Goal: Browse casually: Explore the website without a specific task or goal

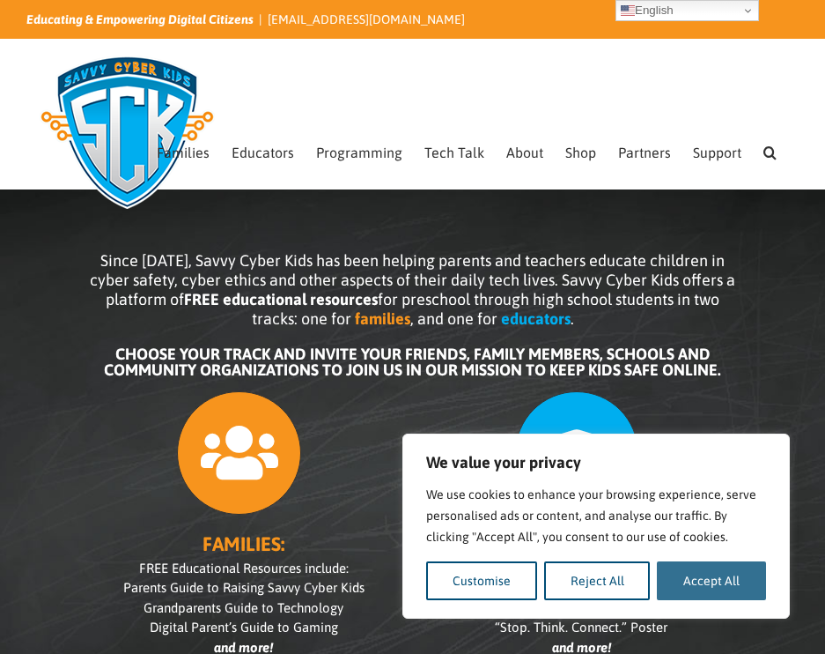
click at [691, 583] on button "Accept All" at bounding box center [711, 580] width 109 height 39
checkbox input "true"
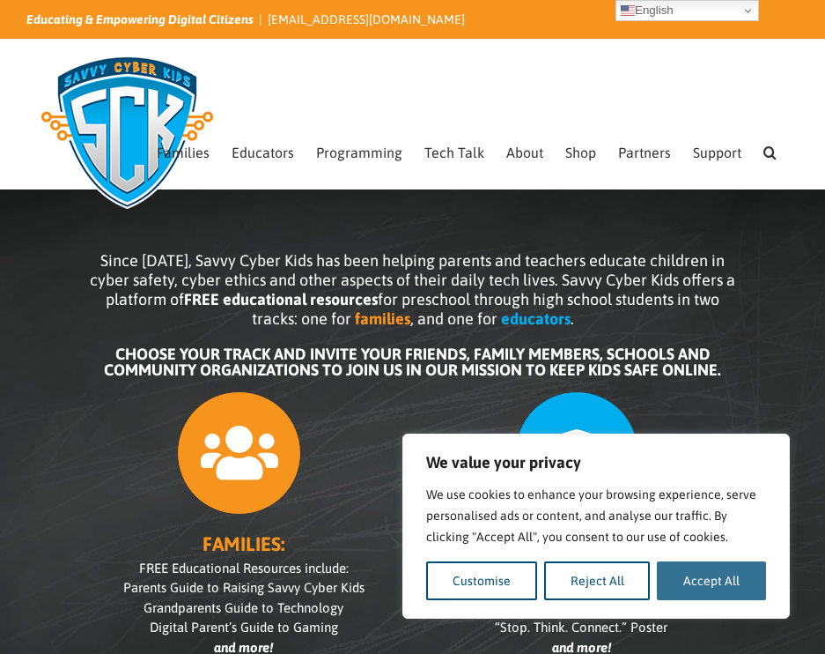
checkbox input "true"
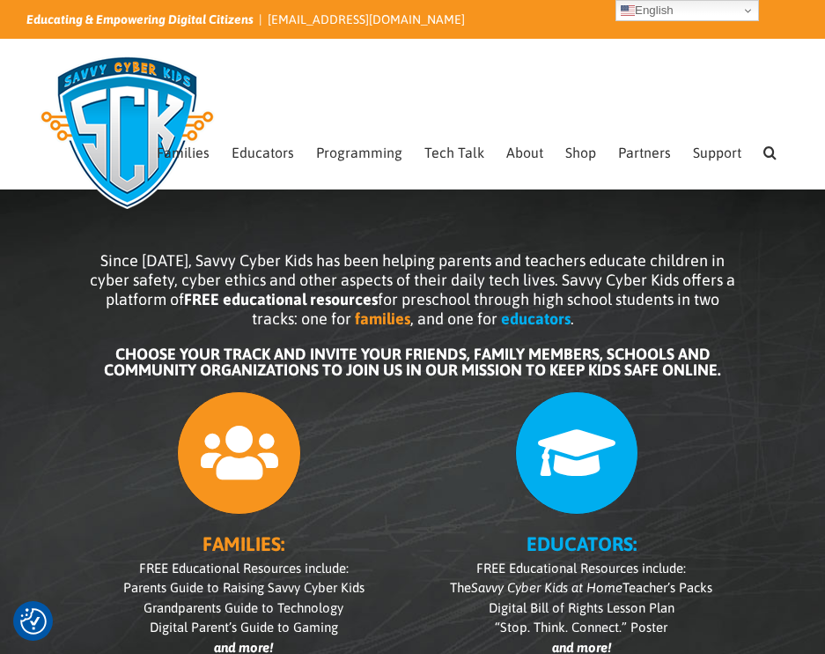
click at [42, 404] on div "Since [DATE], Savvy Cyber Kids has been helping parents and teachers educate ch…" at bounding box center [412, 480] width 825 height 635
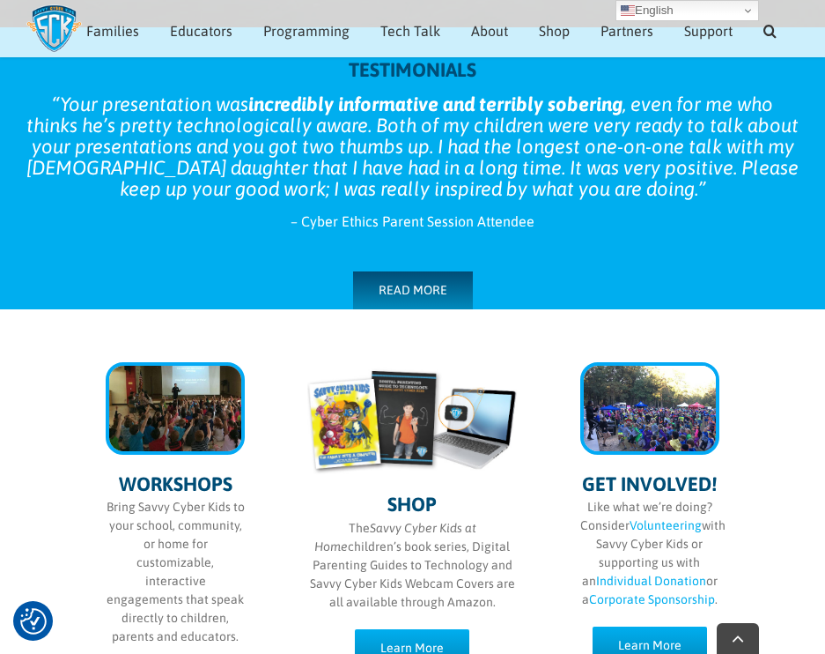
scroll to position [787, 0]
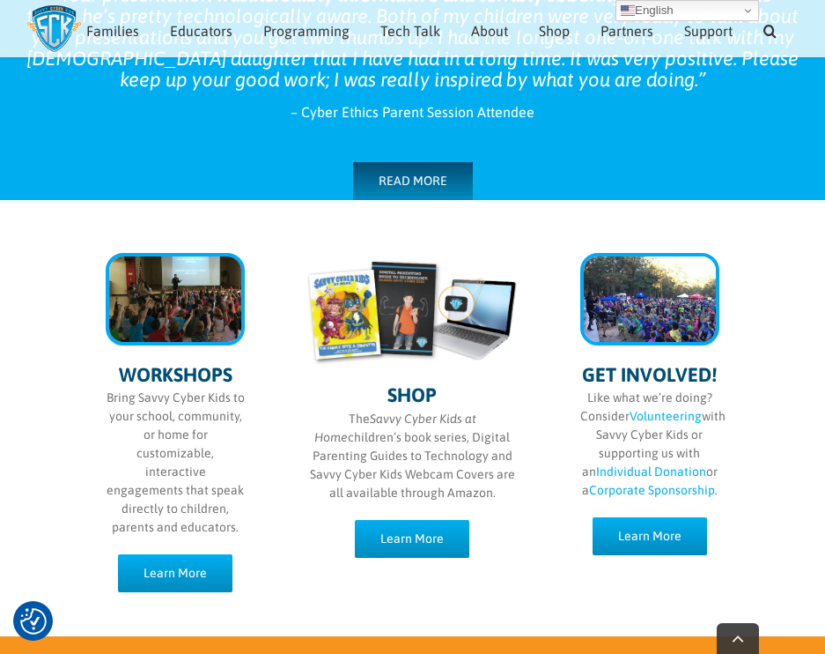
click at [41, 403] on div "WORKSHOPS Bring Savvy Cyber Kids to your school, community, or home for customi…" at bounding box center [412, 418] width 825 height 436
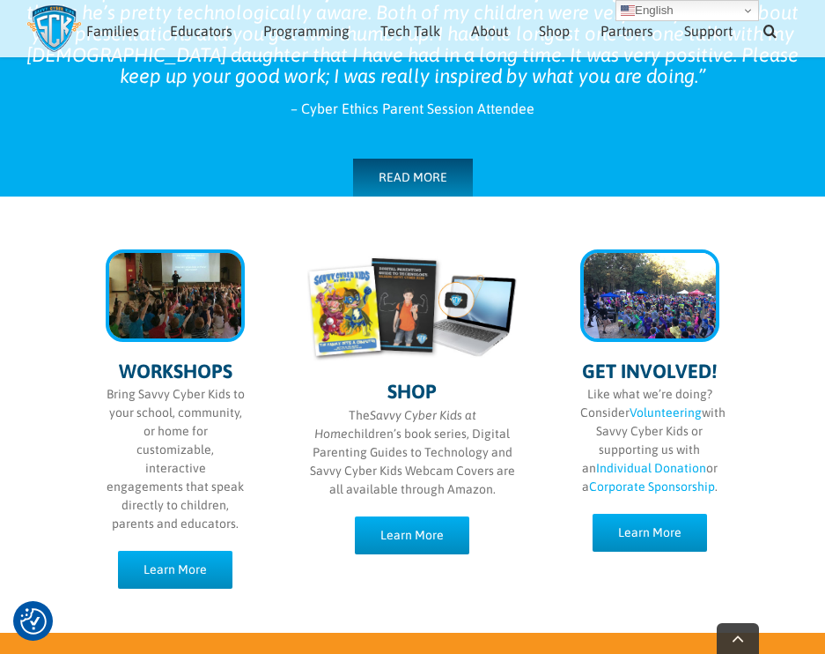
click at [36, 385] on div "WORKSHOPS Bring Savvy Cyber Kids to your school, community, or home for customi…" at bounding box center [412, 414] width 825 height 436
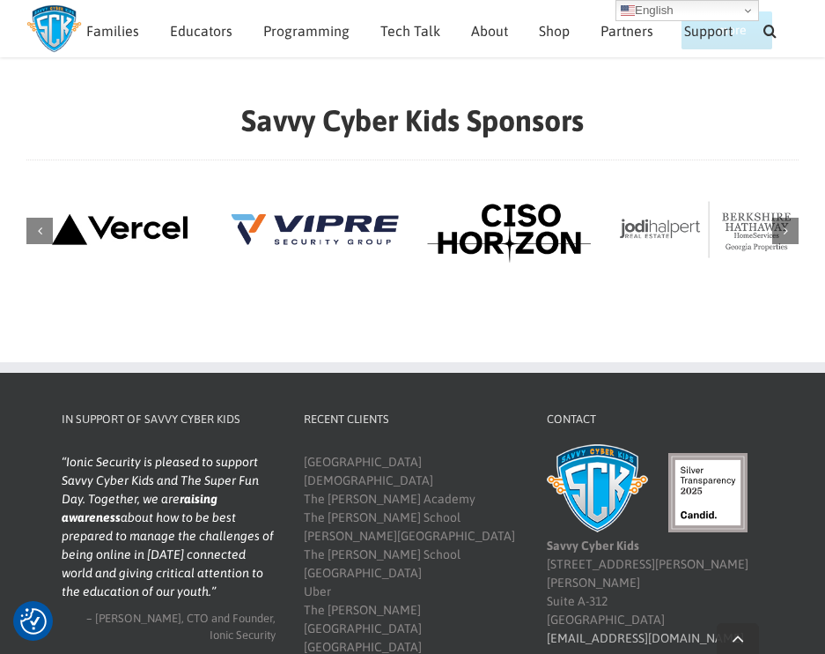
scroll to position [1967, 0]
